Goal: Check status: Check status

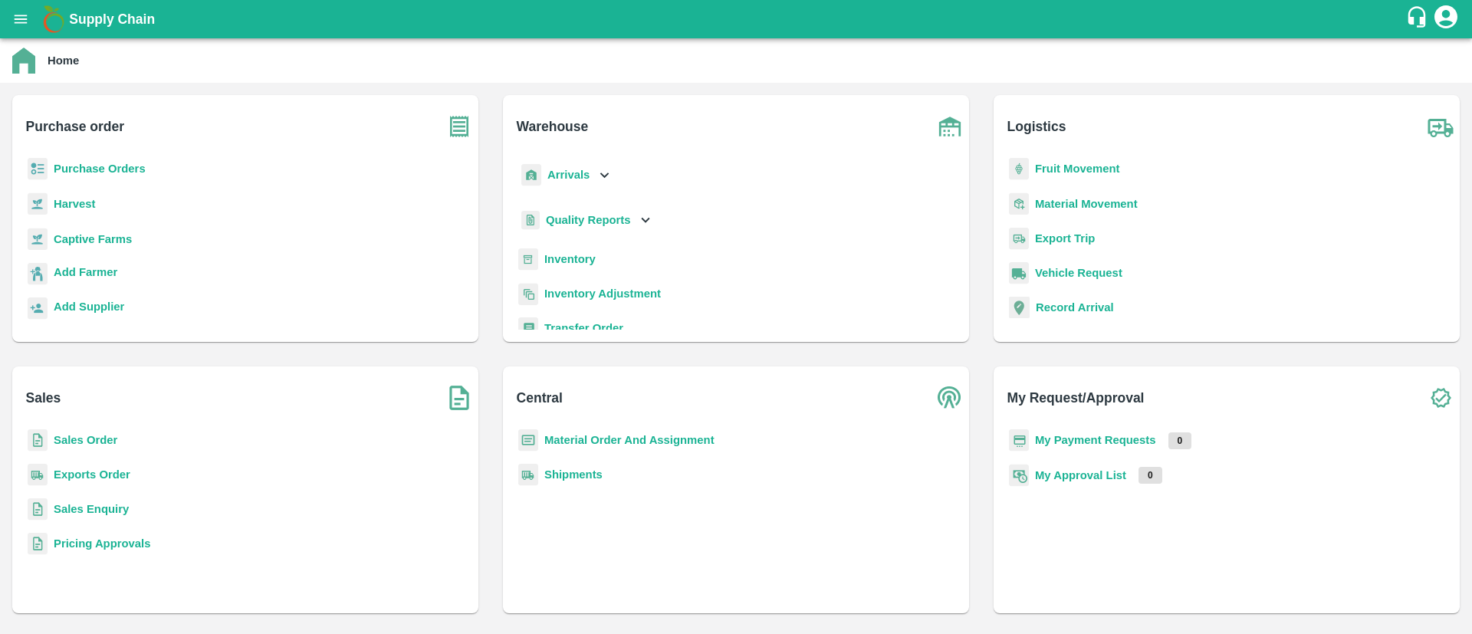
click at [154, 179] on div "Purchase Orders" at bounding box center [246, 175] width 442 height 34
click at [126, 171] on b "Purchase Orders" at bounding box center [100, 169] width 92 height 12
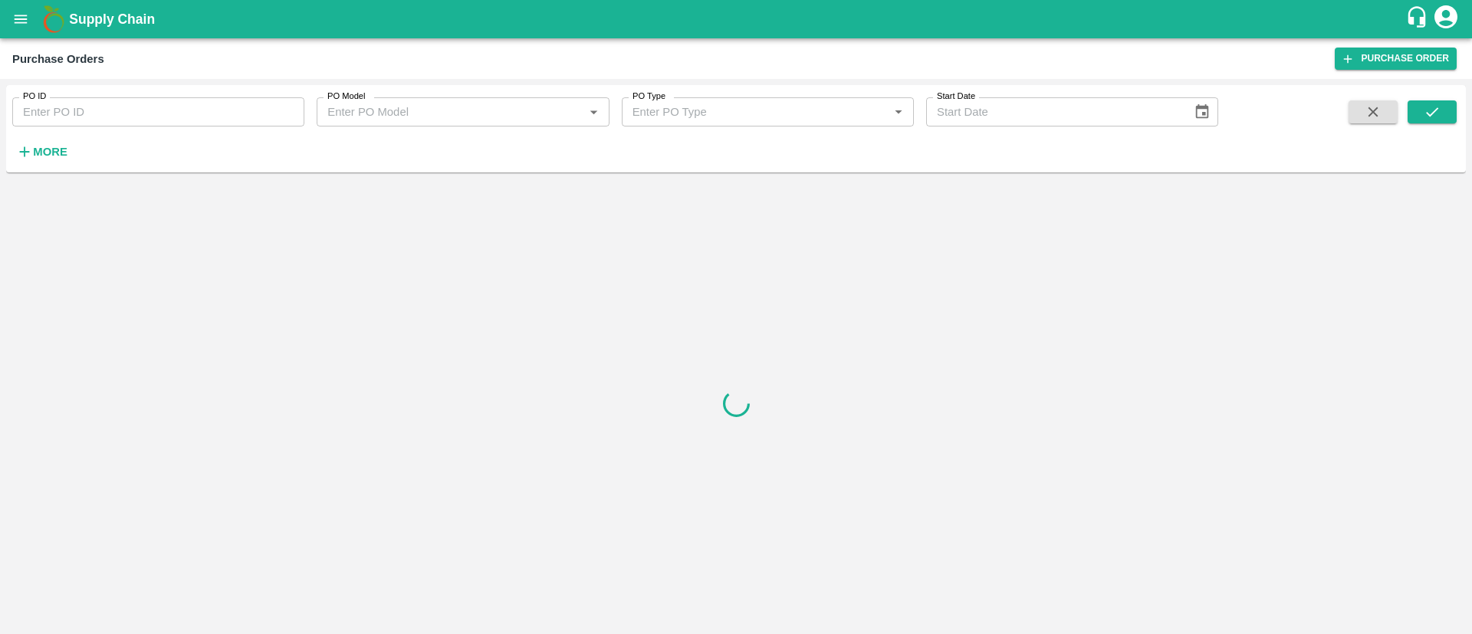
click at [177, 113] on input "PO ID" at bounding box center [158, 111] width 292 height 29
paste input "167443"
click at [1424, 107] on icon "submit" at bounding box center [1432, 111] width 17 height 17
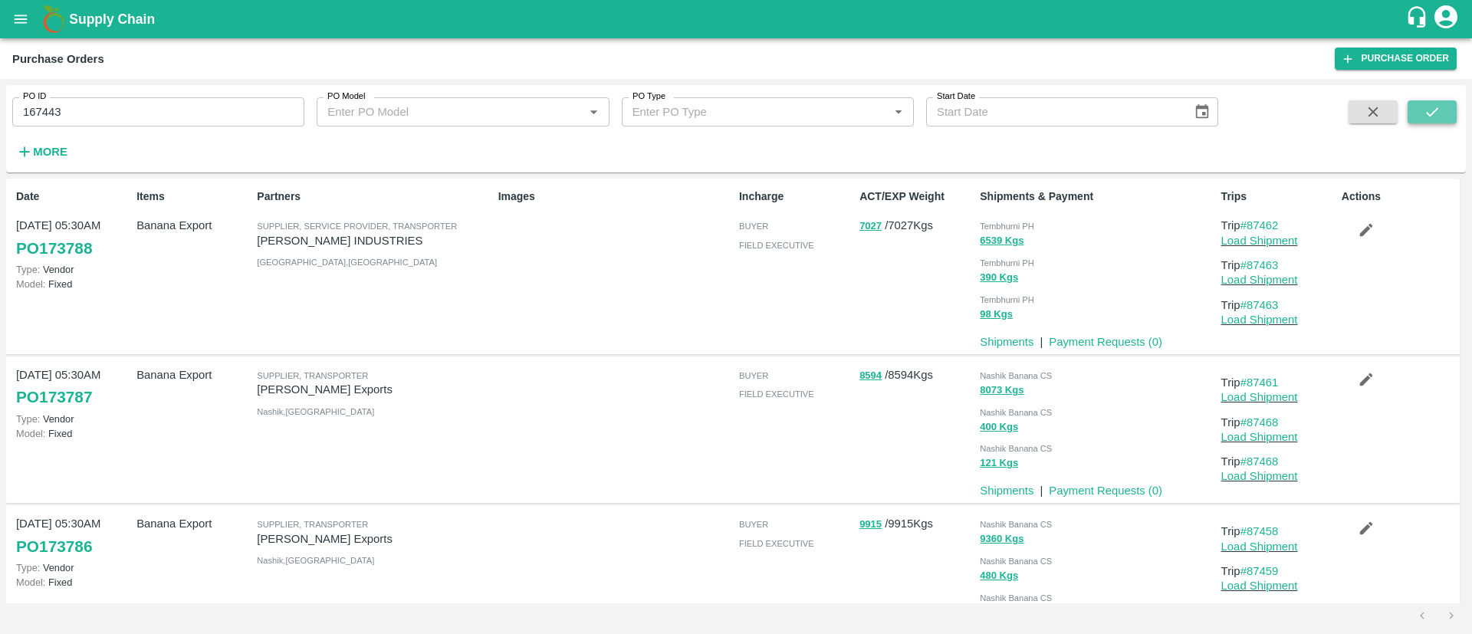
click at [1424, 116] on icon "submit" at bounding box center [1432, 111] width 17 height 17
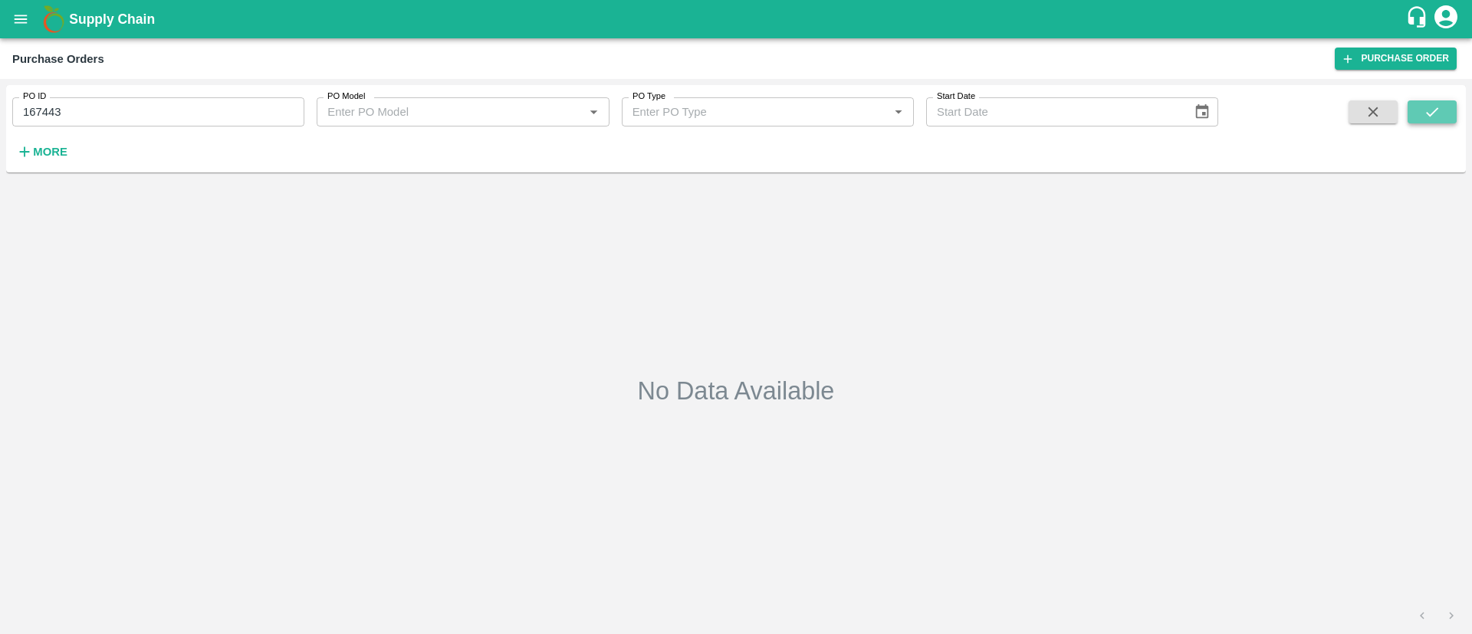
click at [1424, 116] on icon "submit" at bounding box center [1432, 111] width 17 height 17
click at [150, 122] on input "167443" at bounding box center [158, 111] width 292 height 29
click at [1455, 116] on button "submit" at bounding box center [1431, 111] width 49 height 23
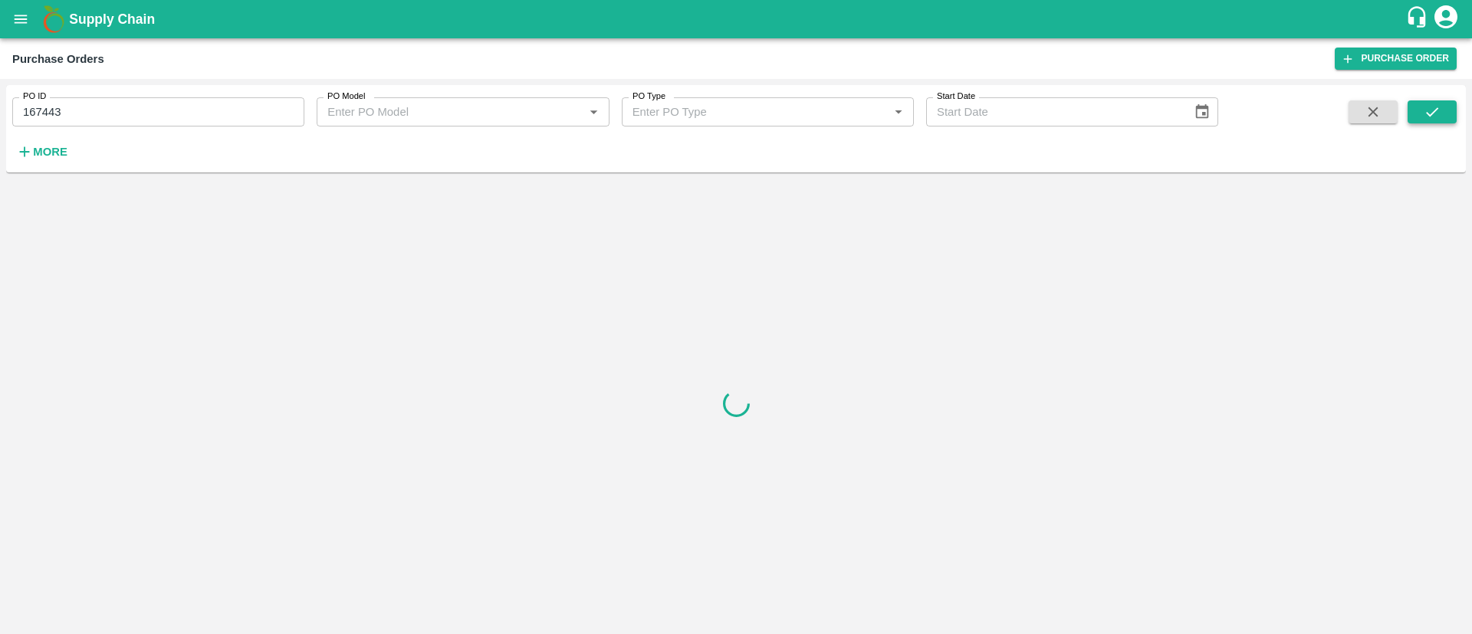
click at [1455, 116] on button "submit" at bounding box center [1431, 111] width 49 height 23
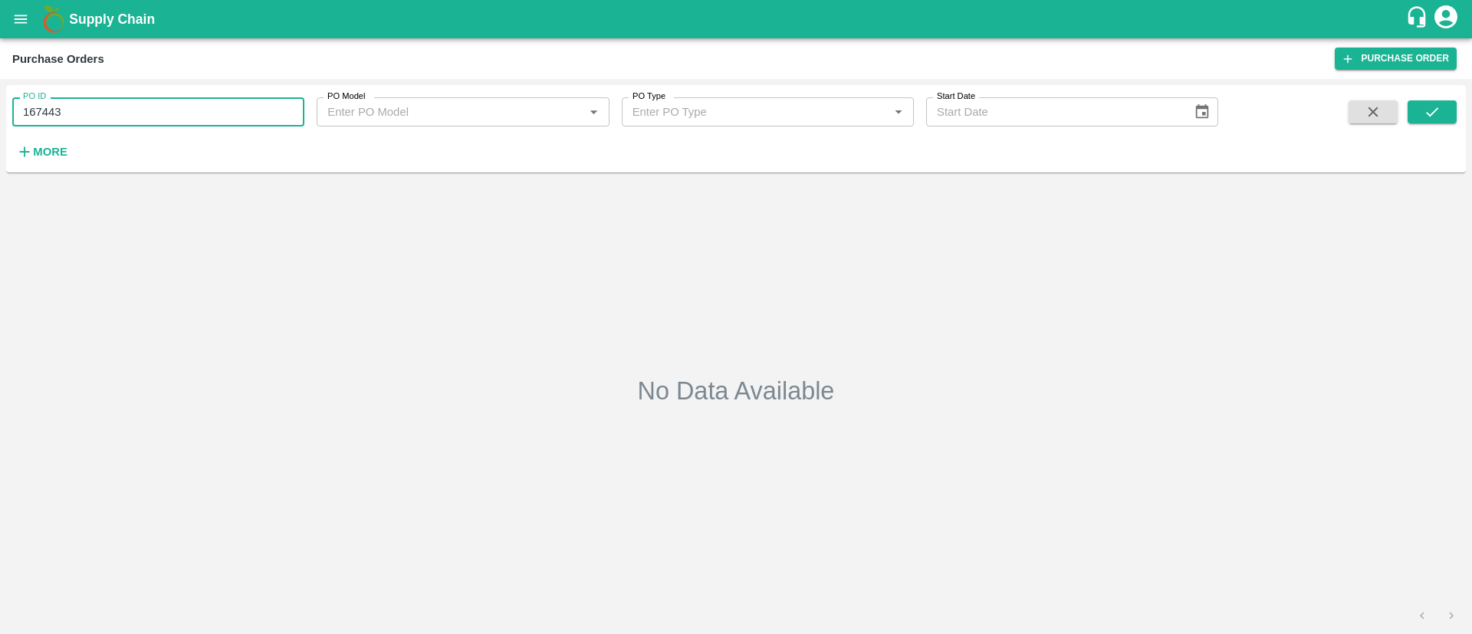
click at [111, 118] on input "167443" at bounding box center [158, 111] width 292 height 29
paste input "text"
type input "167444"
click at [1442, 113] on button "submit" at bounding box center [1431, 111] width 49 height 23
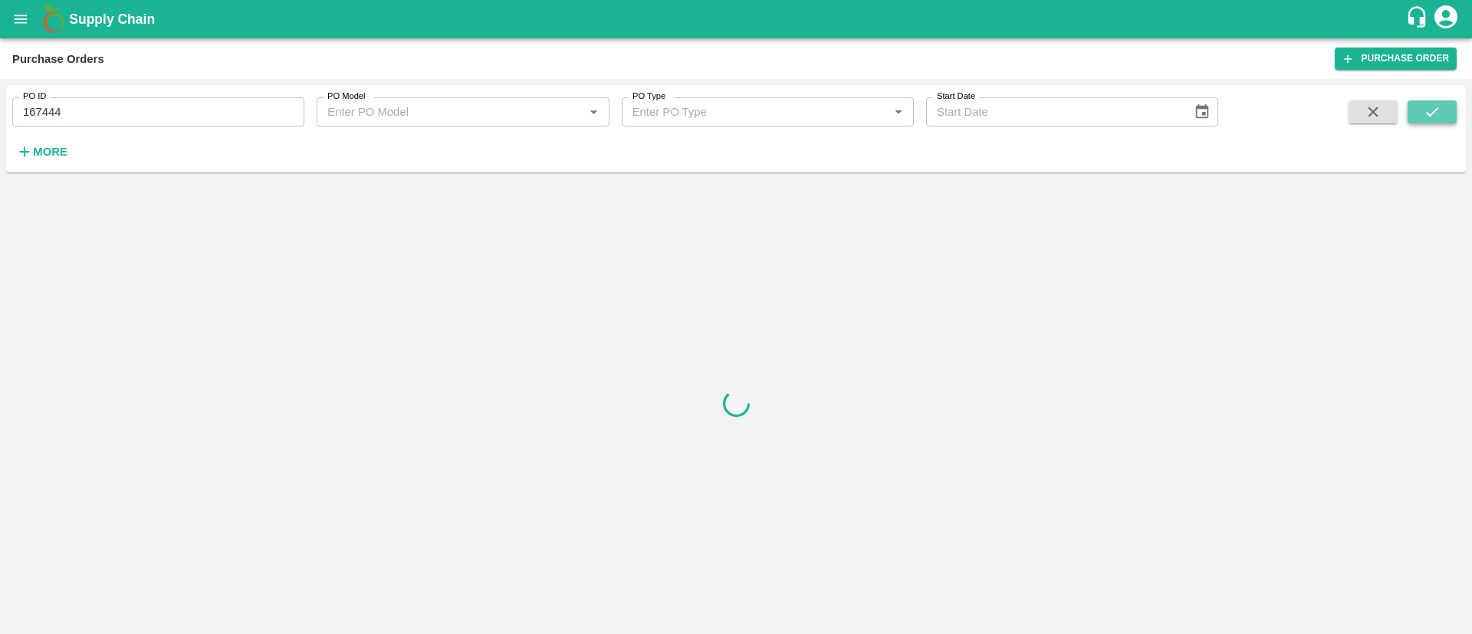
click at [1442, 113] on button "submit" at bounding box center [1431, 111] width 49 height 23
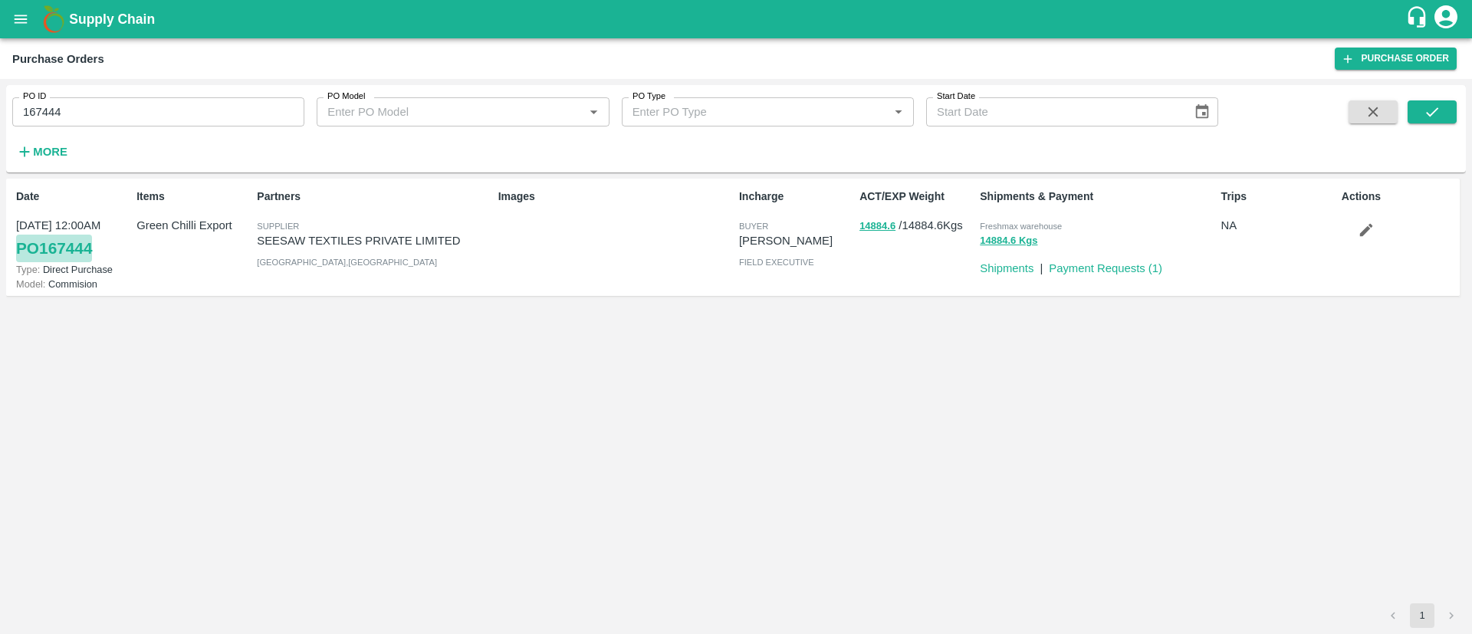
click at [49, 249] on link "PO 167444" at bounding box center [54, 249] width 76 height 28
